Goal: Find specific page/section: Find specific page/section

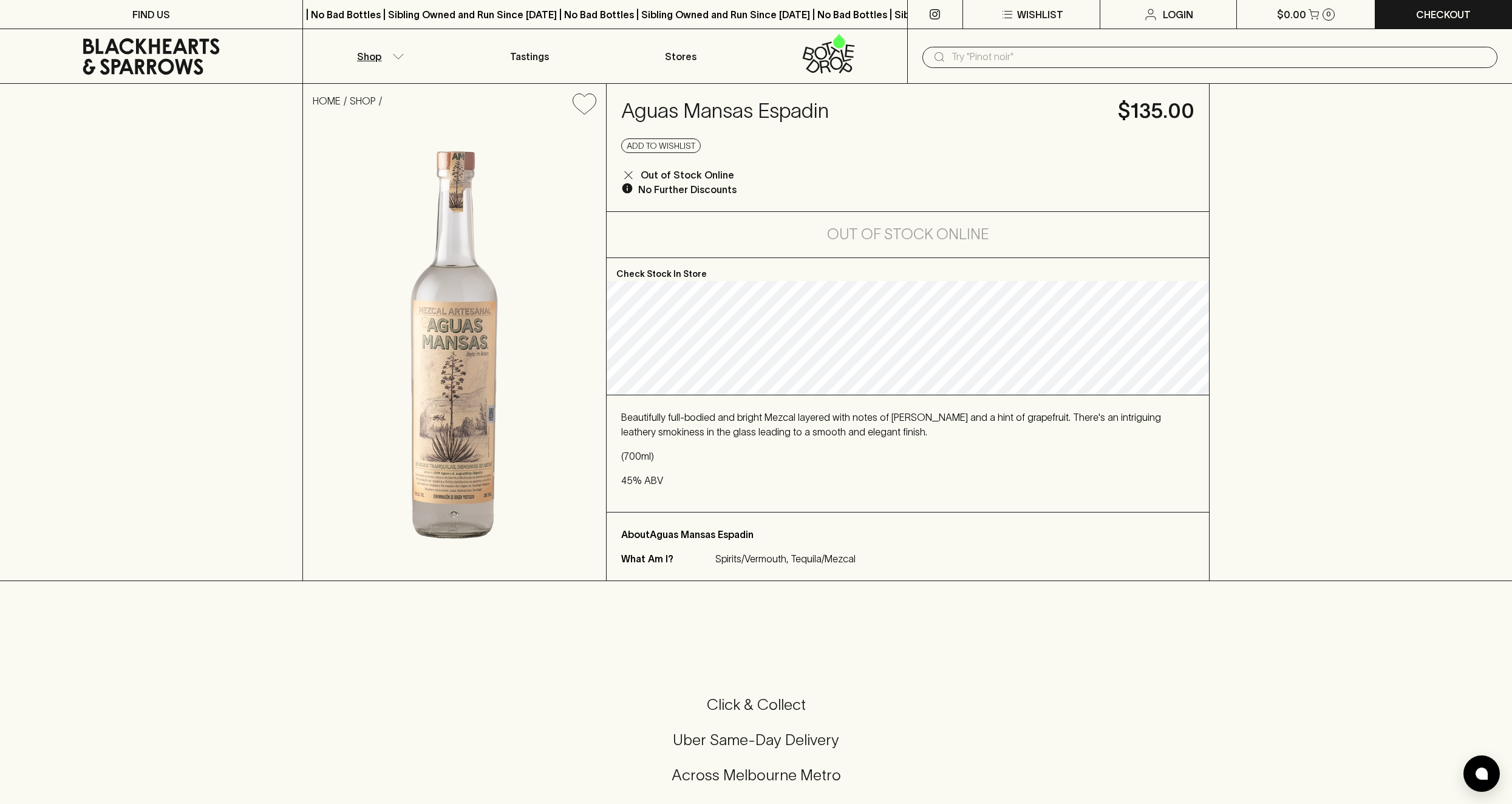
click at [399, 57] on icon "button" at bounding box center [398, 56] width 12 height 6
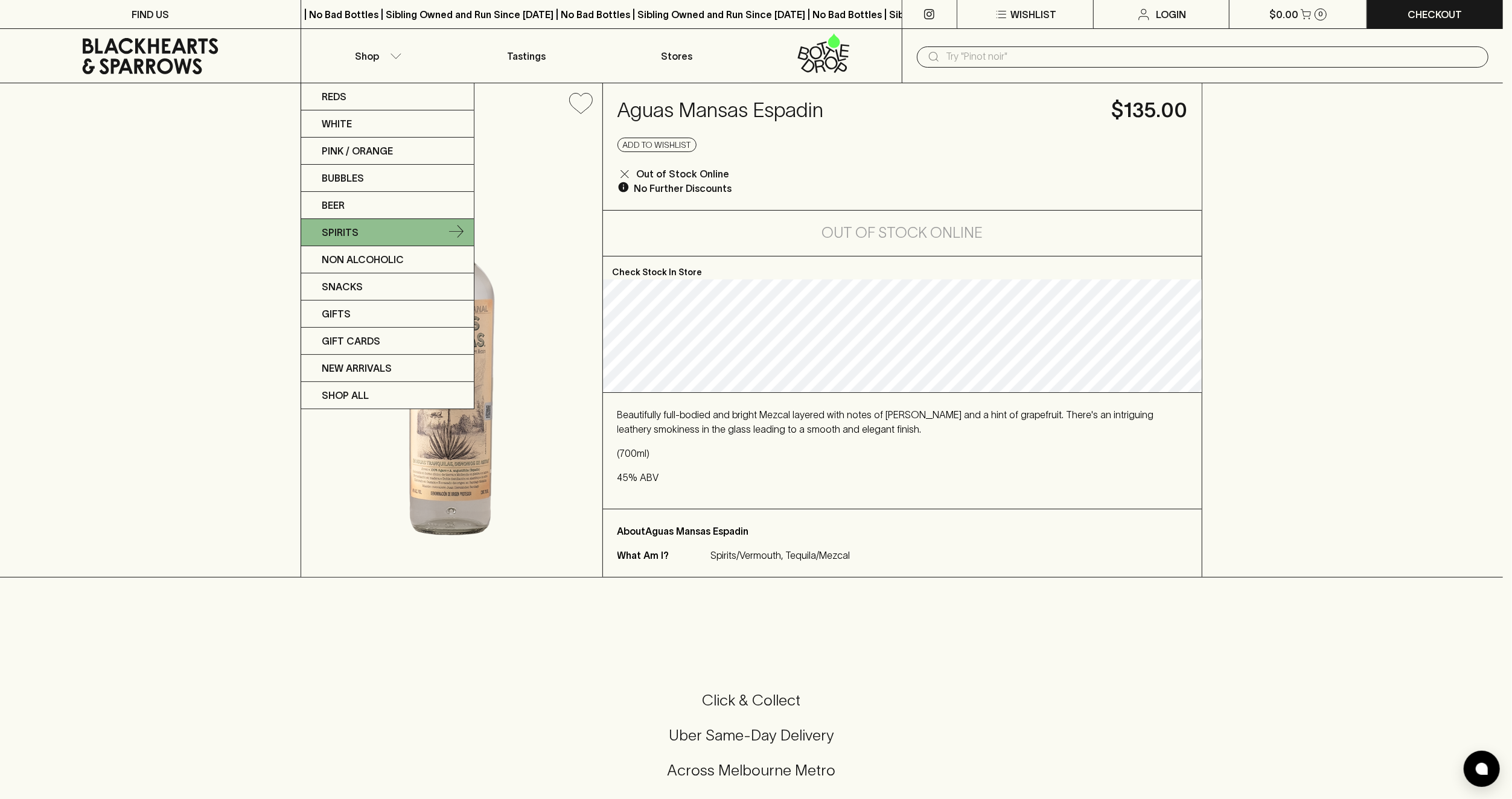
click at [386, 222] on link "Spirits" at bounding box center [387, 232] width 172 height 27
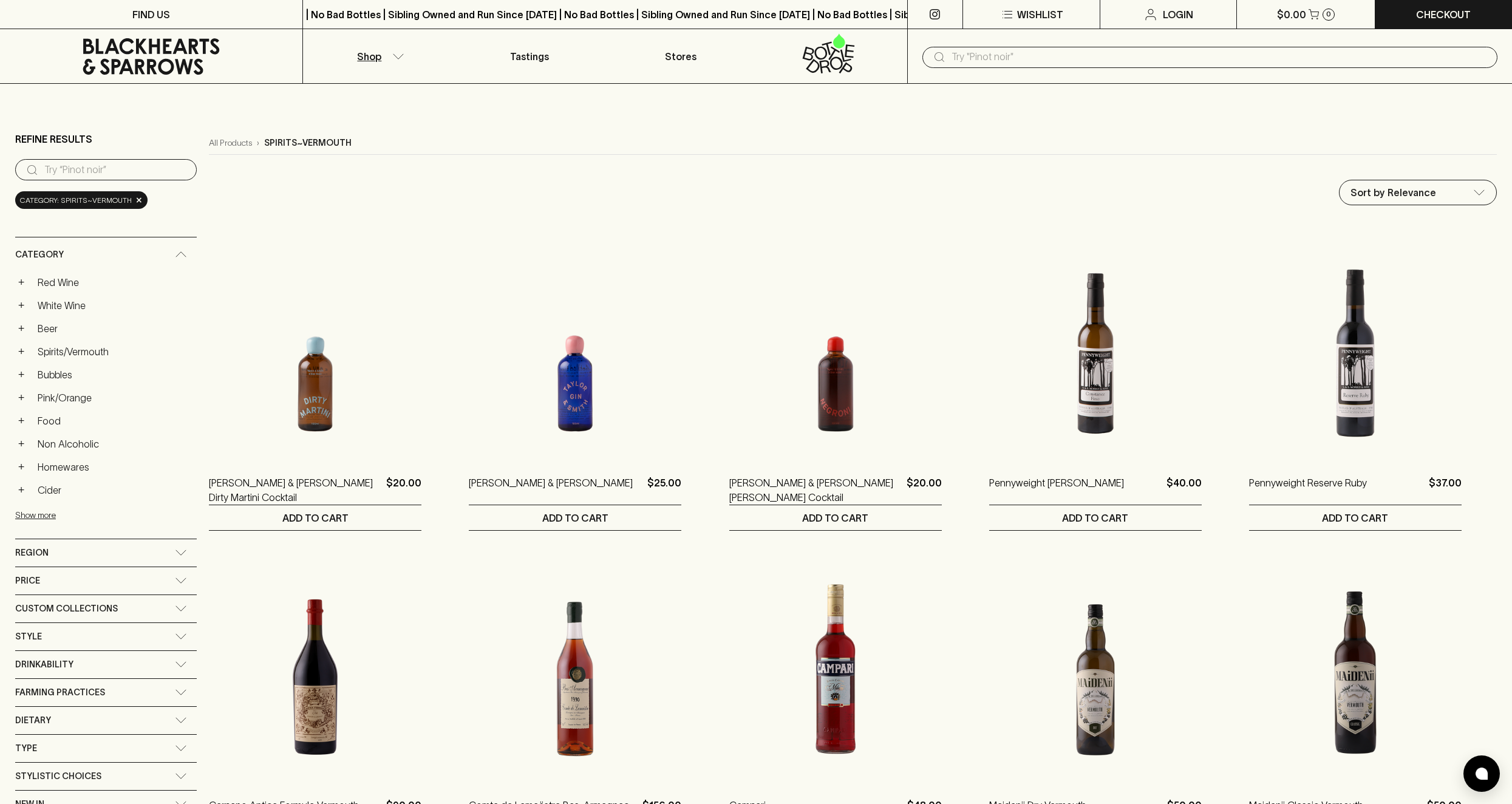
click at [94, 545] on div "Region" at bounding box center [95, 553] width 160 height 15
click at [138, 202] on span "×" at bounding box center [139, 199] width 7 height 13
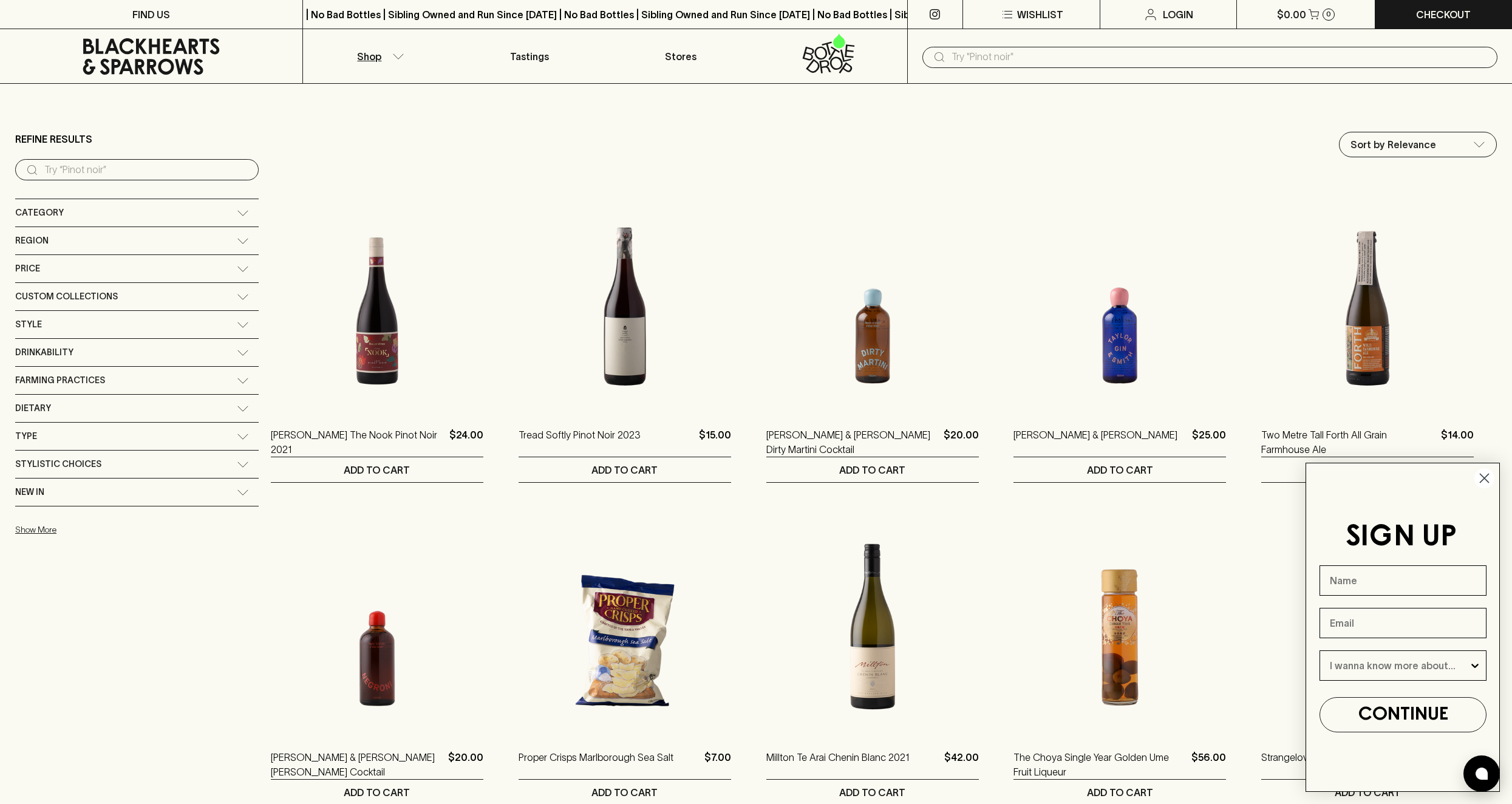
click at [145, 243] on div "Region" at bounding box center [125, 241] width 222 height 15
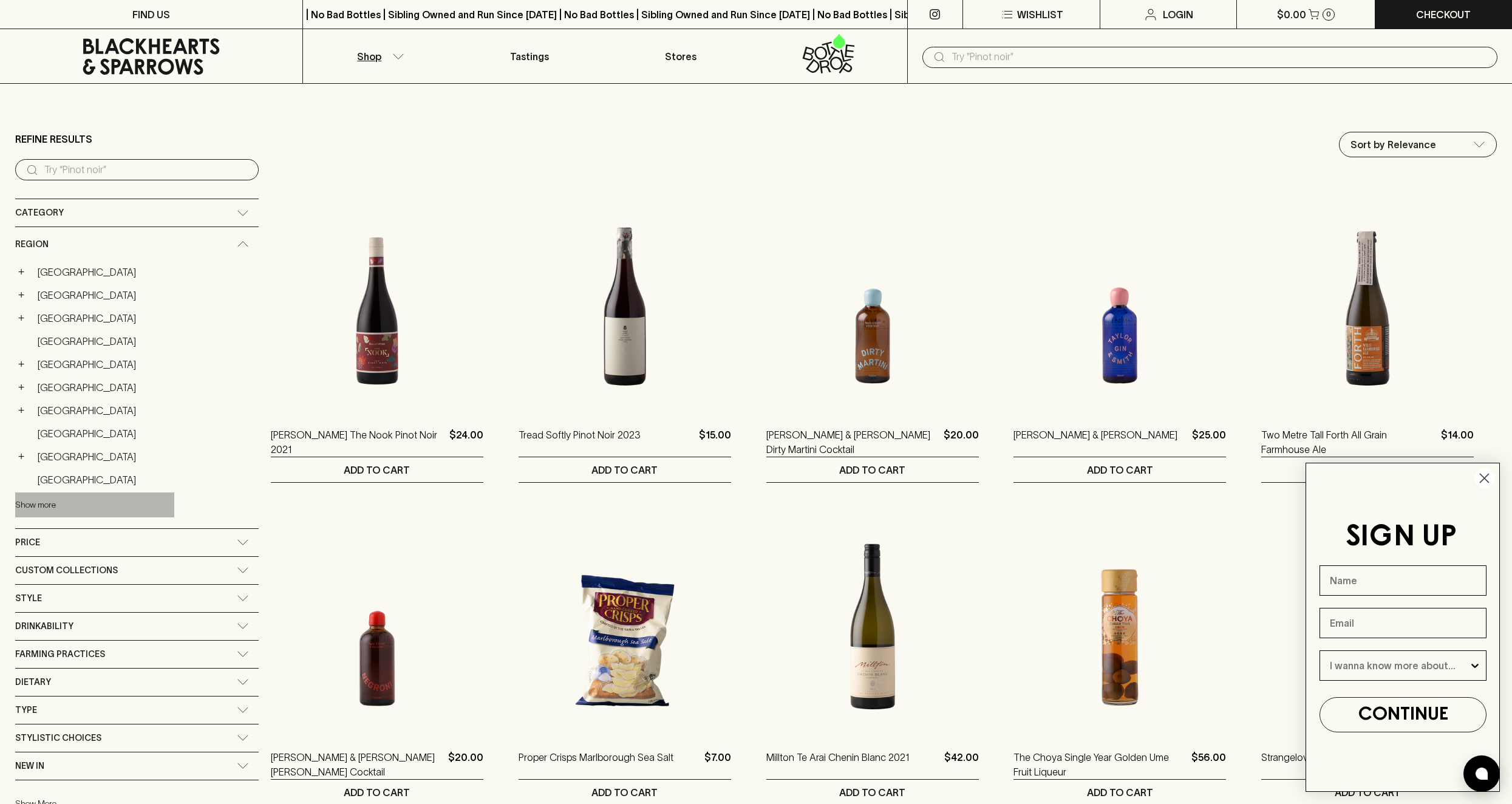
click at [63, 502] on button "Show more" at bounding box center [94, 505] width 159 height 25
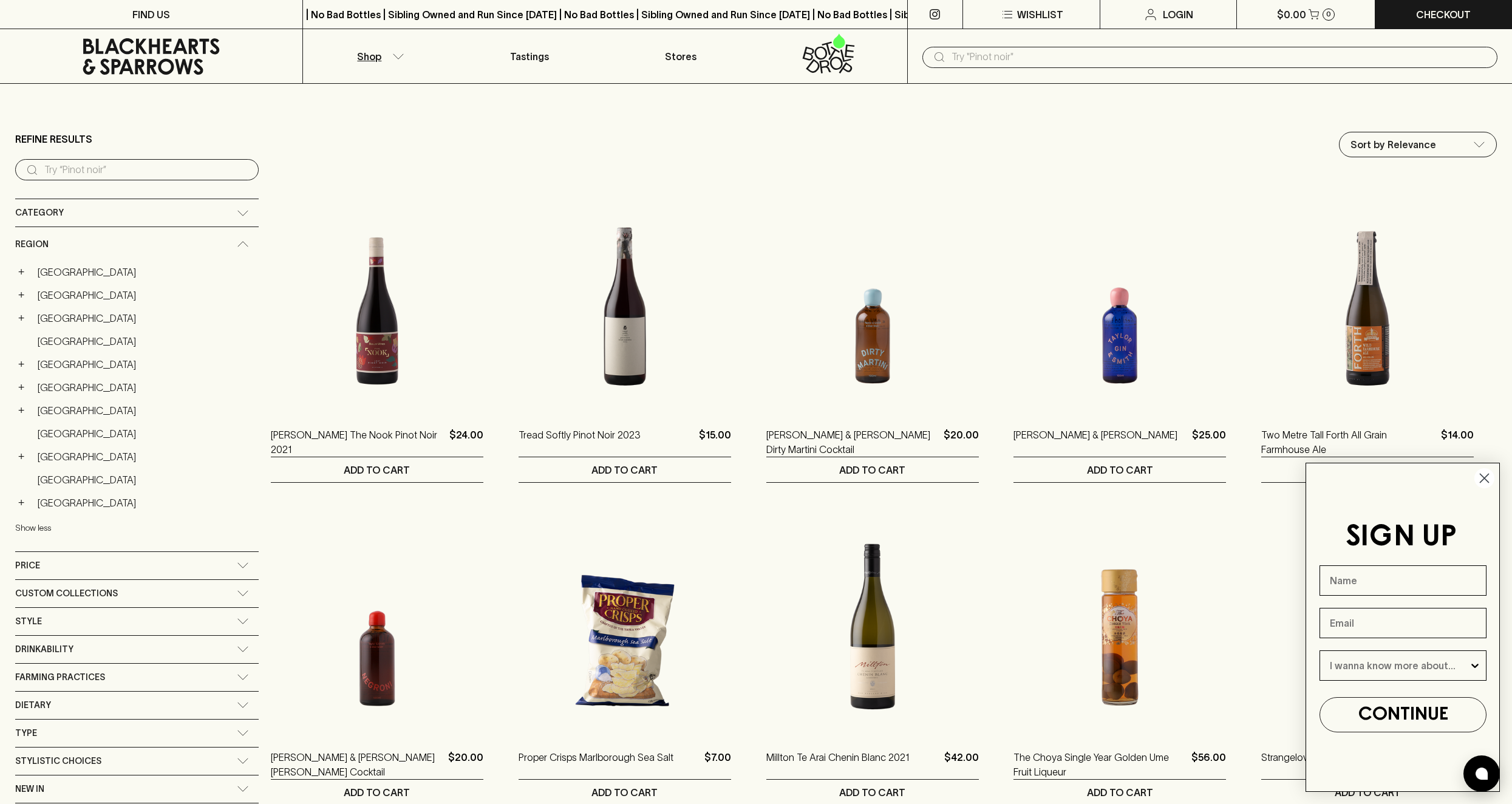
click at [36, 522] on button "Show less" at bounding box center [94, 528] width 159 height 25
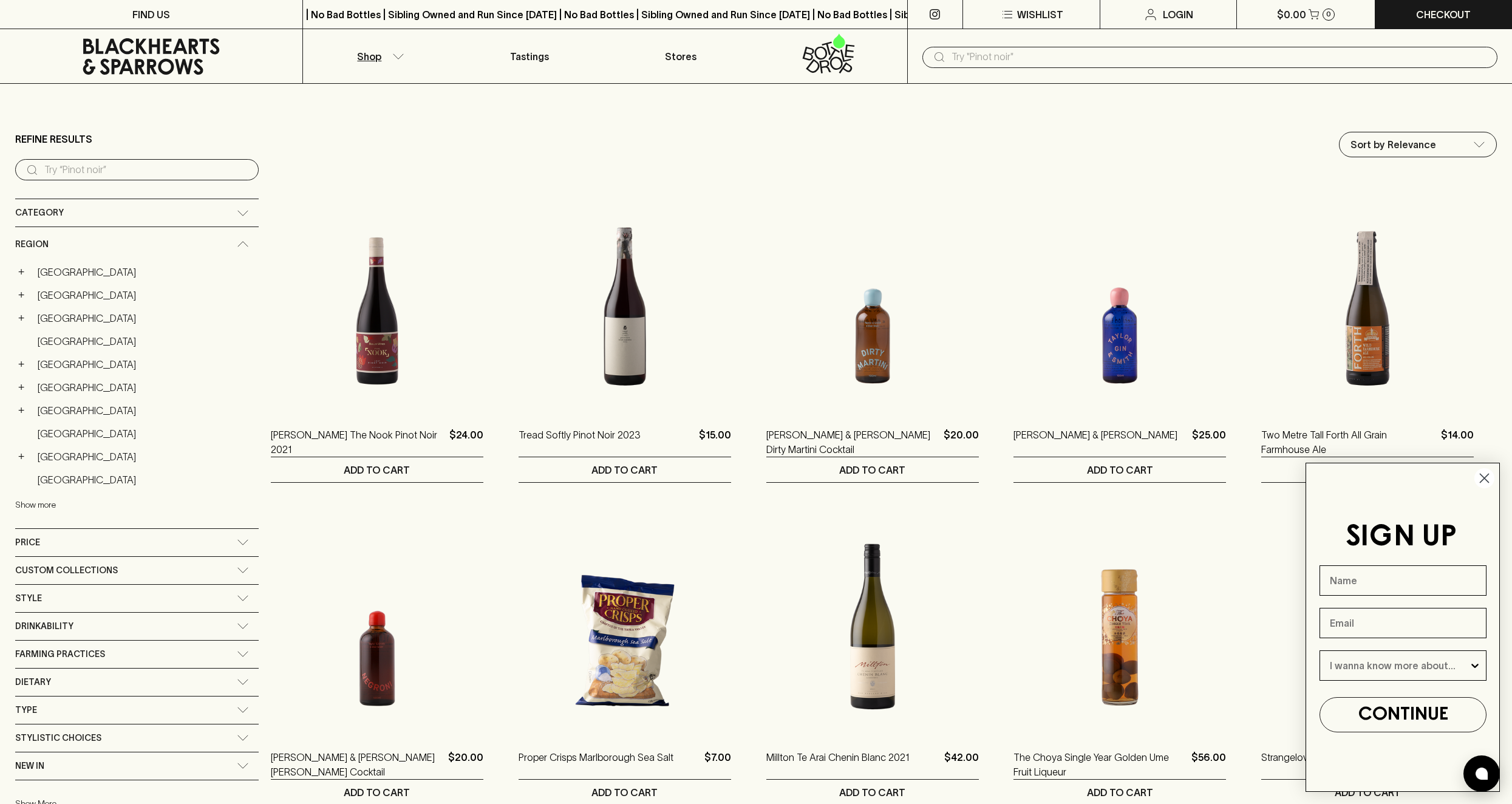
click at [36, 502] on button "Show more" at bounding box center [94, 505] width 159 height 25
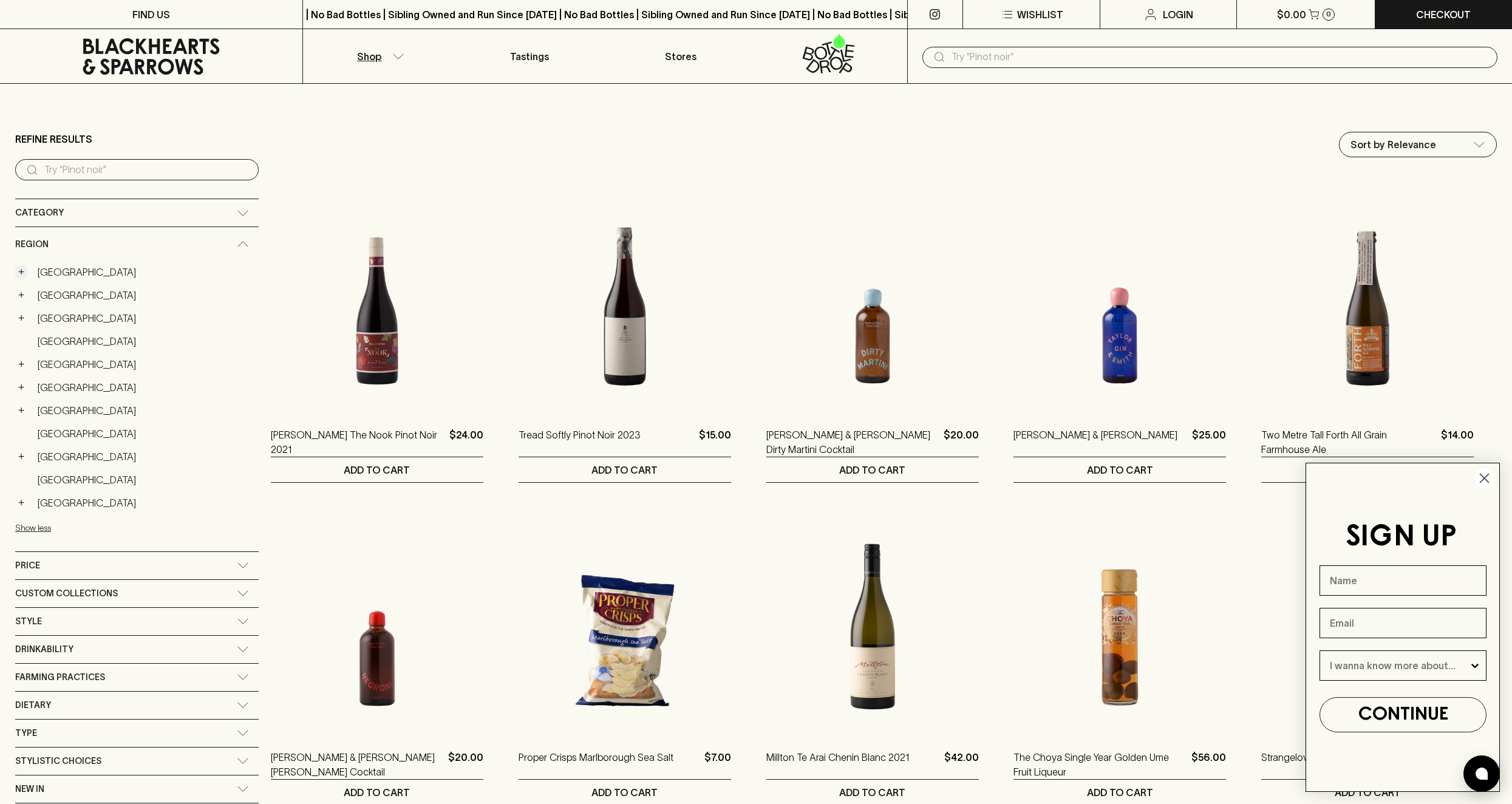
click at [20, 270] on button "+" at bounding box center [21, 272] width 12 height 12
click at [54, 300] on link "[PERSON_NAME]" at bounding box center [151, 295] width 214 height 21
